Goal: Task Accomplishment & Management: Use online tool/utility

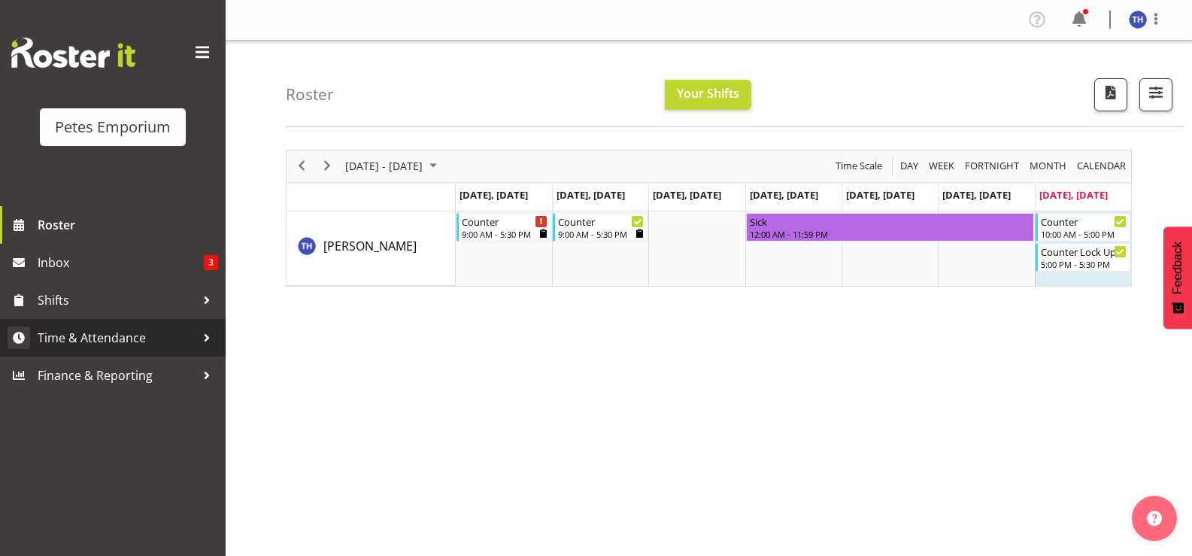
click at [114, 335] on span "Time & Attendance" at bounding box center [117, 337] width 158 height 23
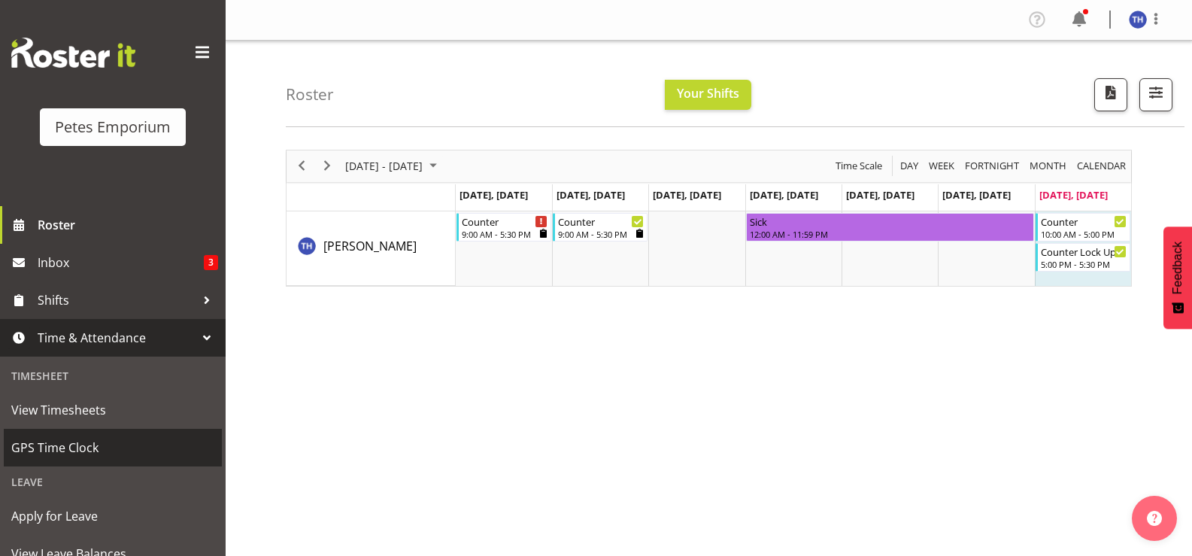
click at [83, 448] on span "GPS Time Clock" at bounding box center [112, 447] width 203 height 23
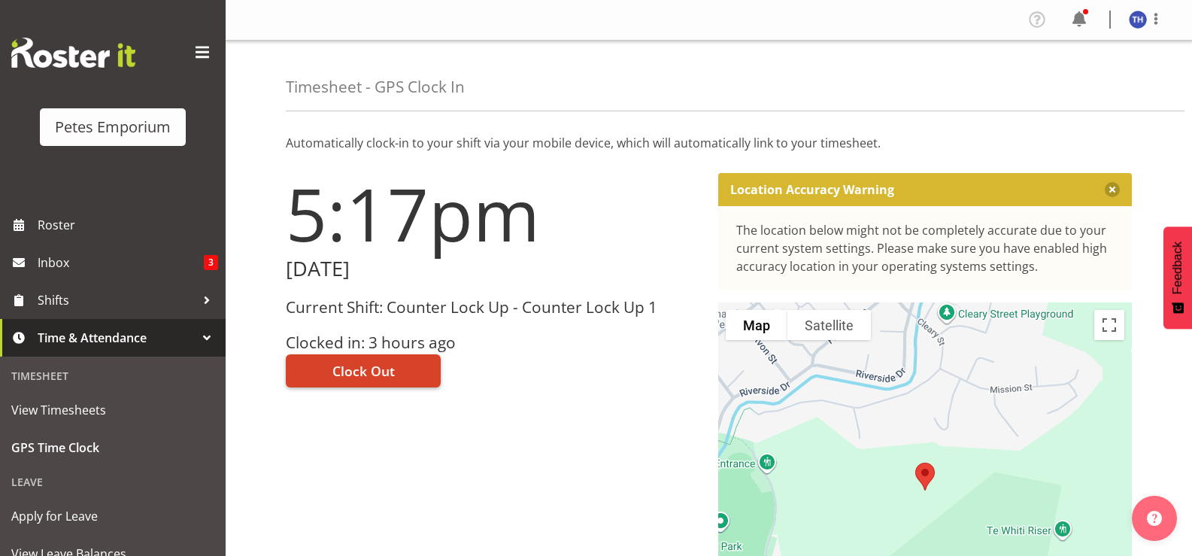
click at [382, 366] on span "Clock Out" at bounding box center [363, 371] width 62 height 20
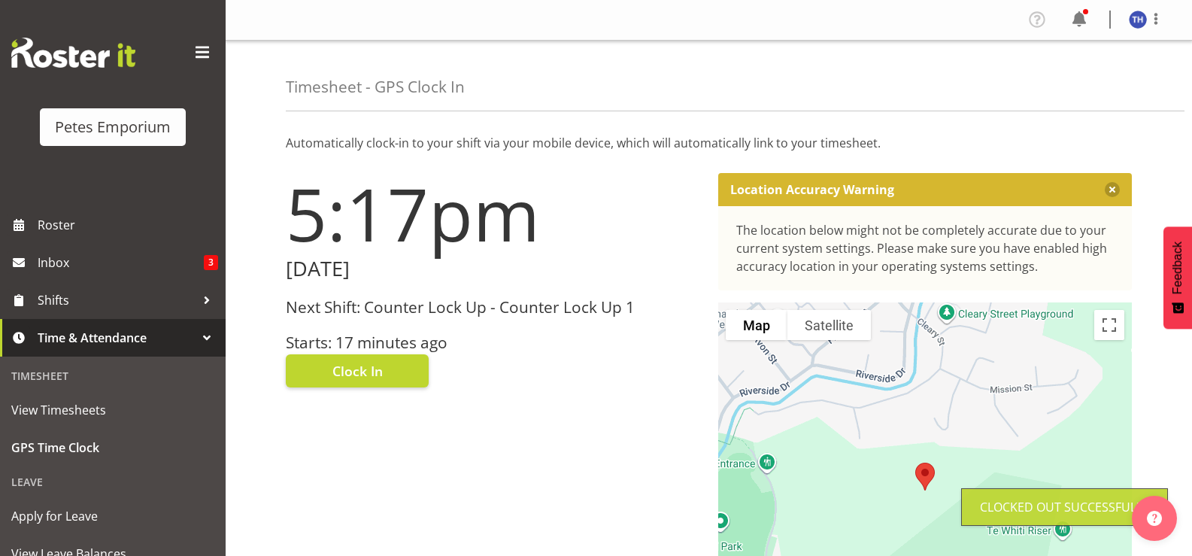
click at [1131, 20] on img at bounding box center [1138, 20] width 18 height 18
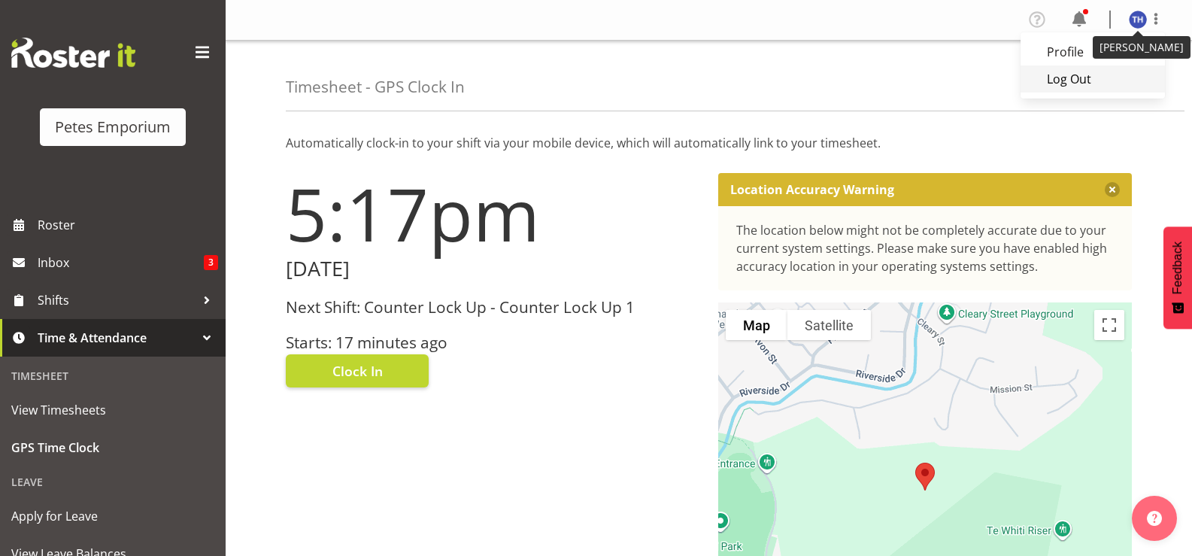
click at [1053, 93] on link "Log Out" at bounding box center [1093, 78] width 144 height 27
